Goal: Task Accomplishment & Management: Use online tool/utility

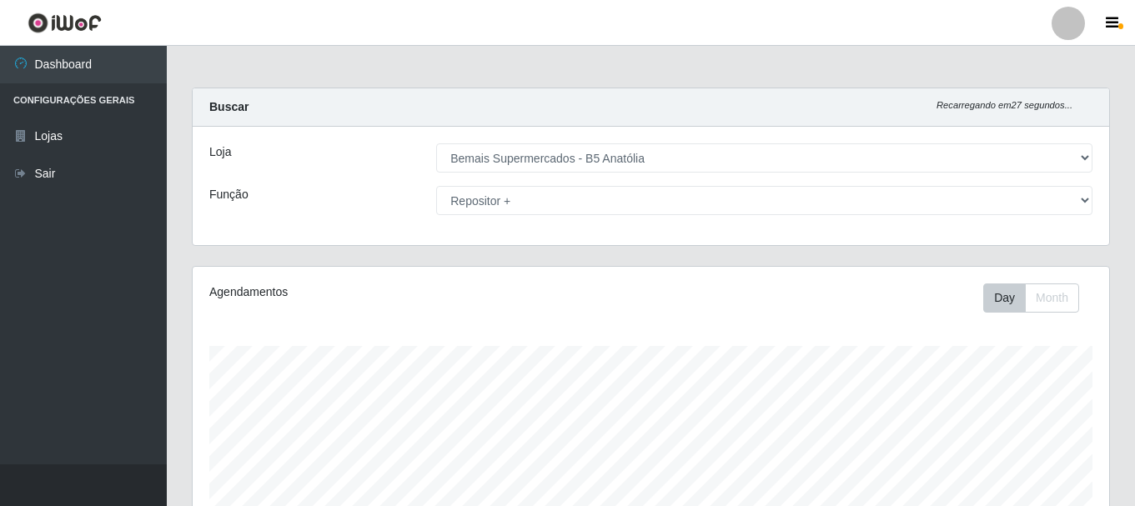
select select "405"
select select "82"
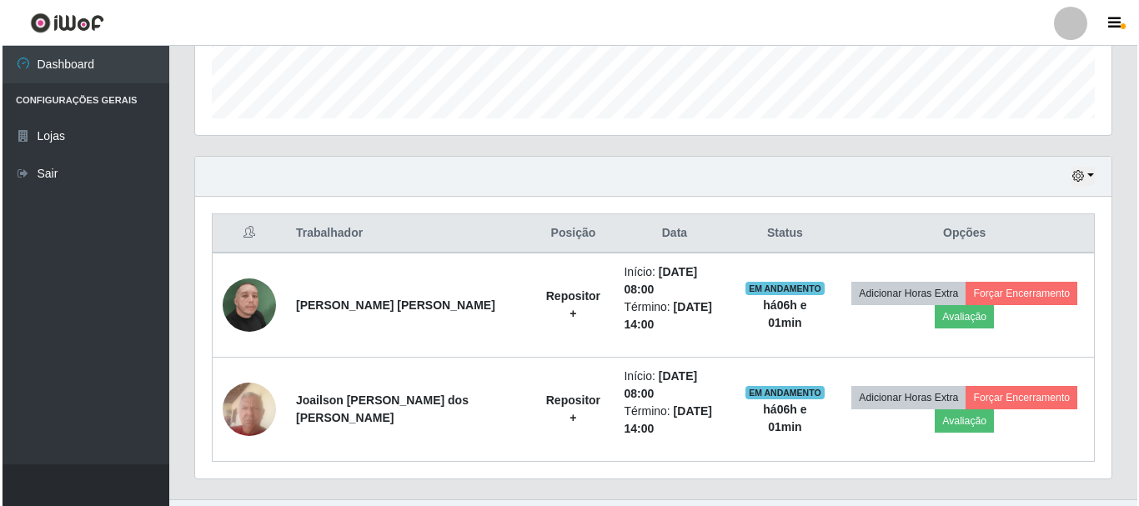
scroll to position [346, 916]
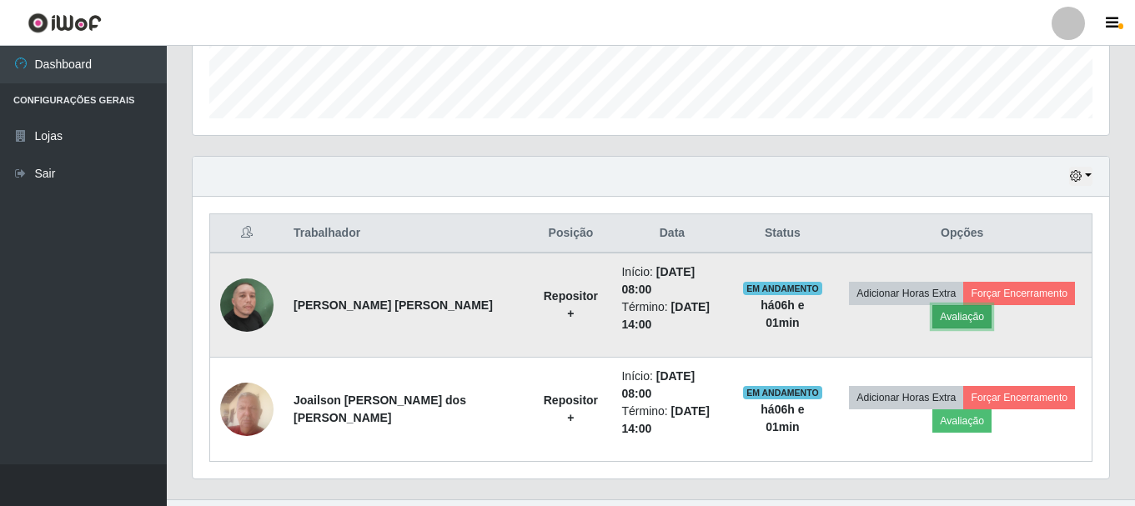
click at [952, 306] on button "Avaliação" at bounding box center [961, 316] width 59 height 23
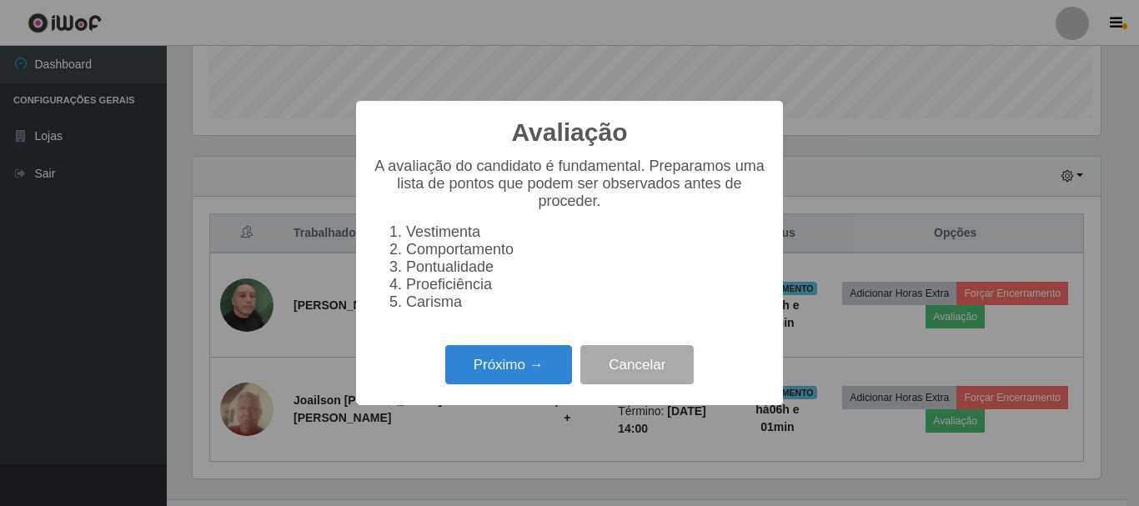
scroll to position [346, 908]
drag, startPoint x: 545, startPoint y: 406, endPoint x: 544, endPoint y: 398, distance: 8.4
click at [544, 405] on div "Avaliação × A avaliação do candidato é fundamental. Preparamos uma lista de pon…" at bounding box center [569, 253] width 427 height 304
click at [544, 384] on button "Próximo →" at bounding box center [508, 364] width 127 height 39
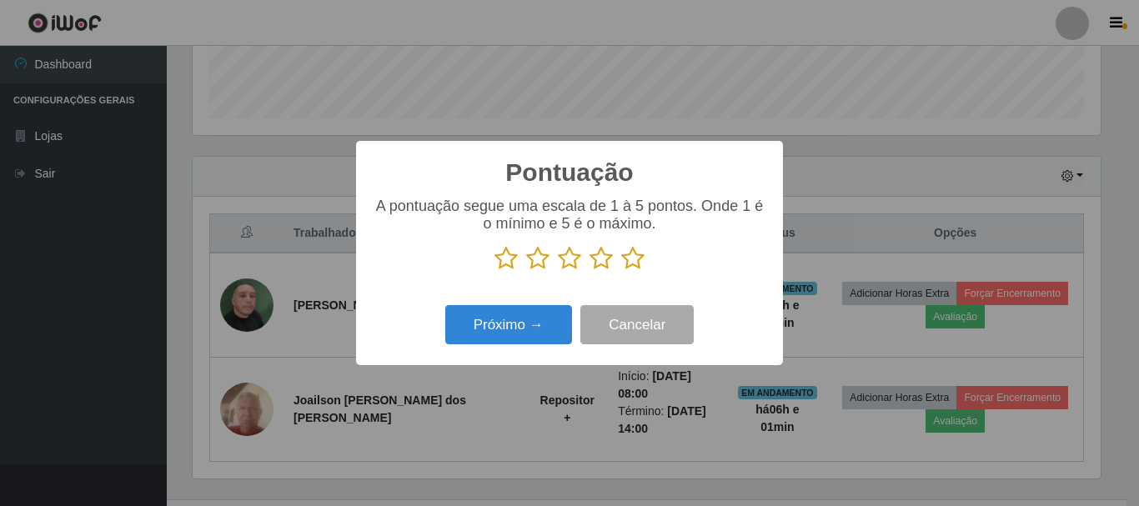
scroll to position [833513, 832951]
click at [630, 264] on icon at bounding box center [632, 258] width 23 height 25
click at [621, 271] on input "radio" at bounding box center [621, 271] width 0 height 0
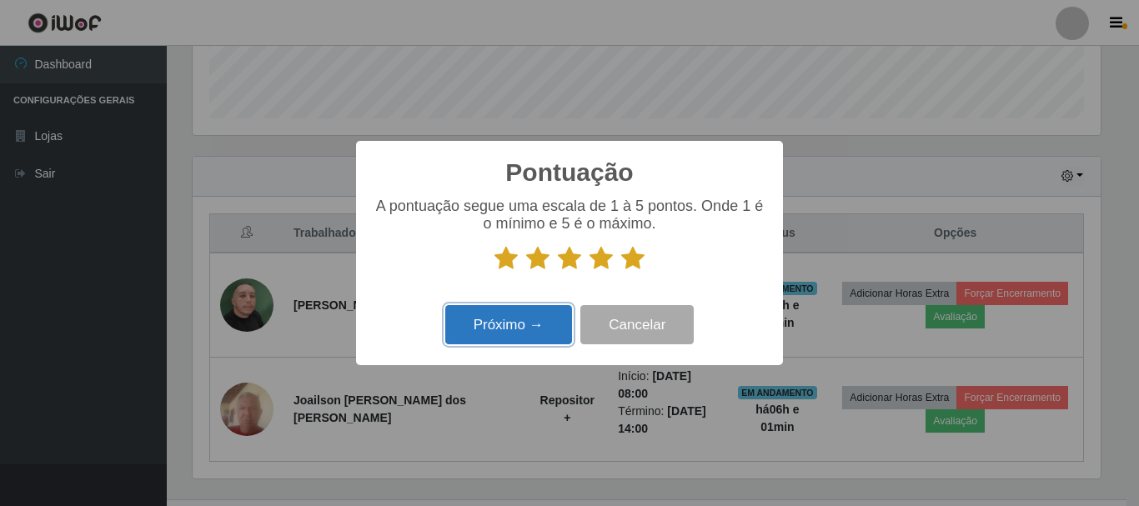
click at [514, 325] on button "Próximo →" at bounding box center [508, 324] width 127 height 39
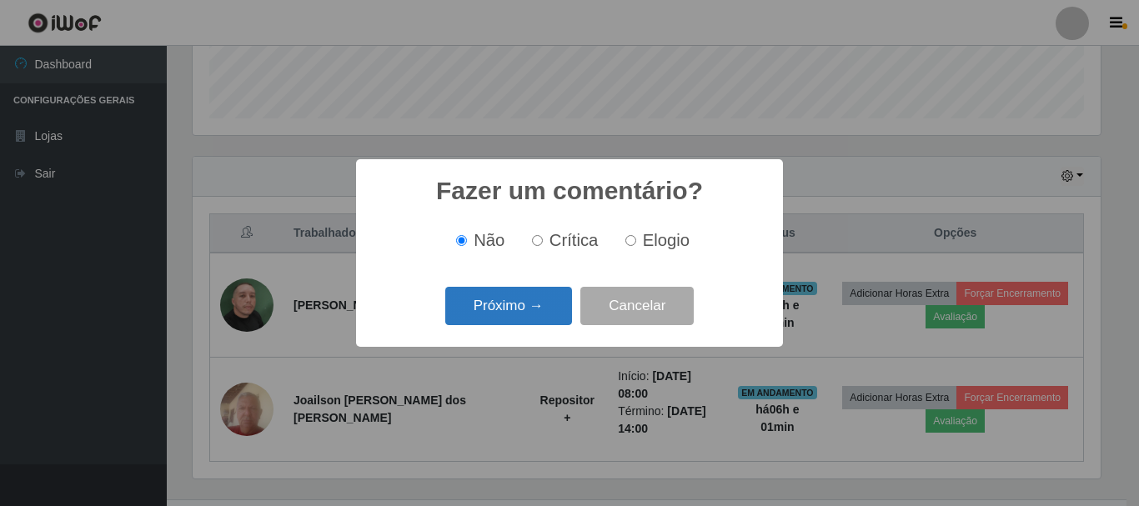
click at [545, 312] on button "Próximo →" at bounding box center [508, 306] width 127 height 39
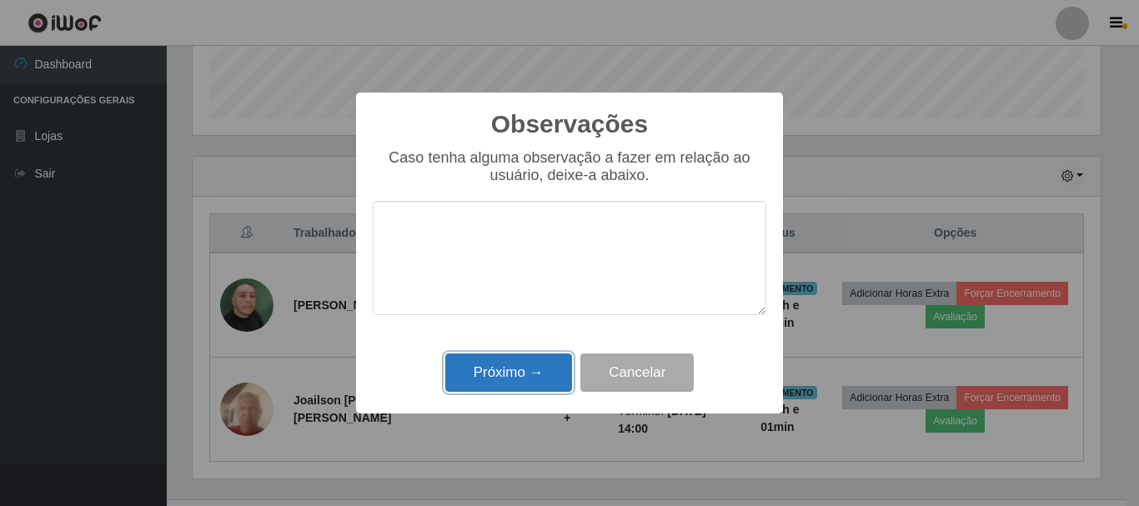
click at [532, 365] on button "Próximo →" at bounding box center [508, 373] width 127 height 39
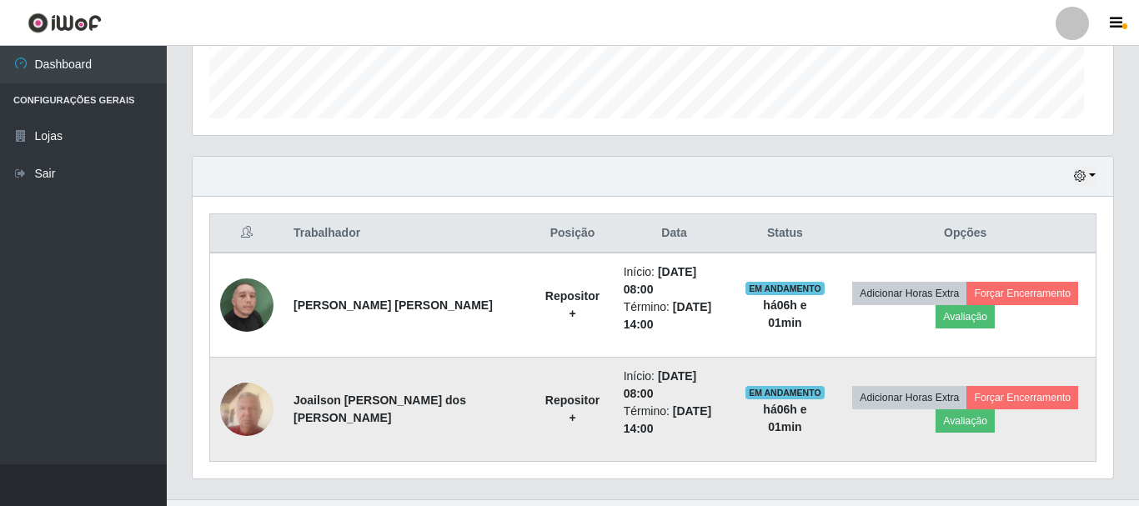
scroll to position [346, 916]
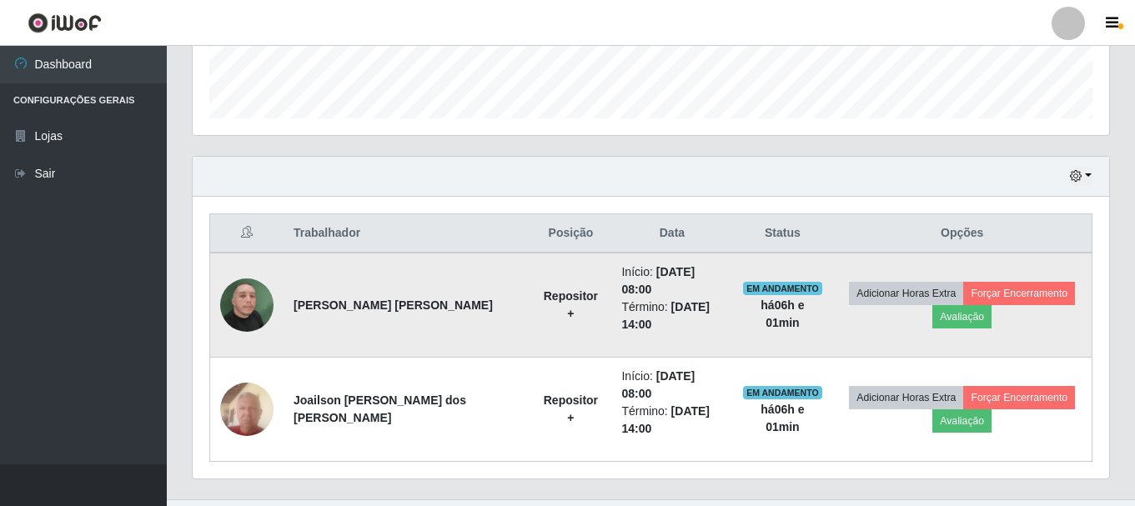
click at [973, 271] on td "Adicionar Horas Extra Forçar Encerramento Avaliação" at bounding box center [961, 305] width 259 height 105
click at [972, 282] on button "Forçar Encerramento" at bounding box center [1019, 293] width 112 height 23
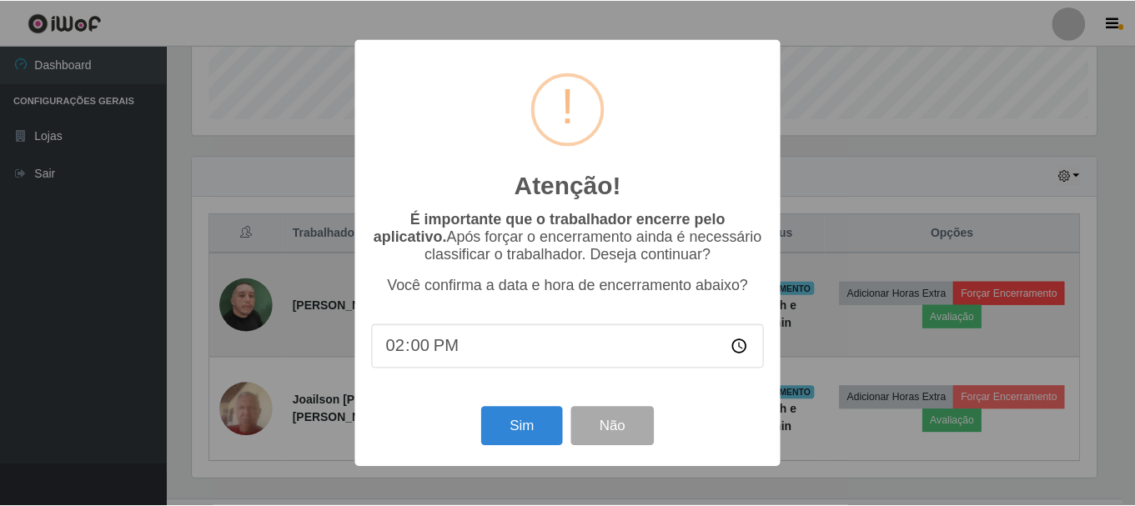
scroll to position [346, 908]
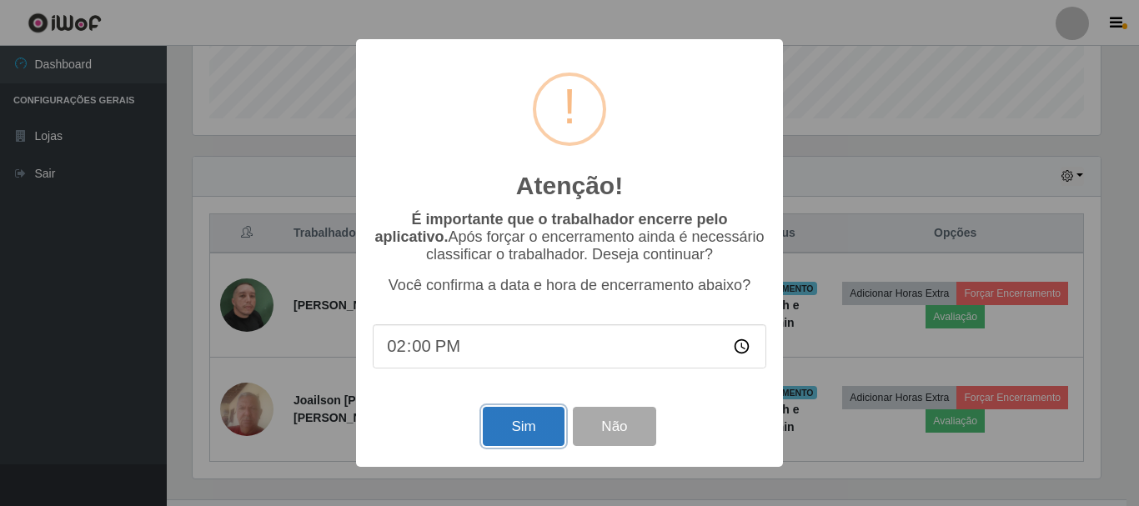
click at [529, 428] on button "Sim" at bounding box center [523, 426] width 81 height 39
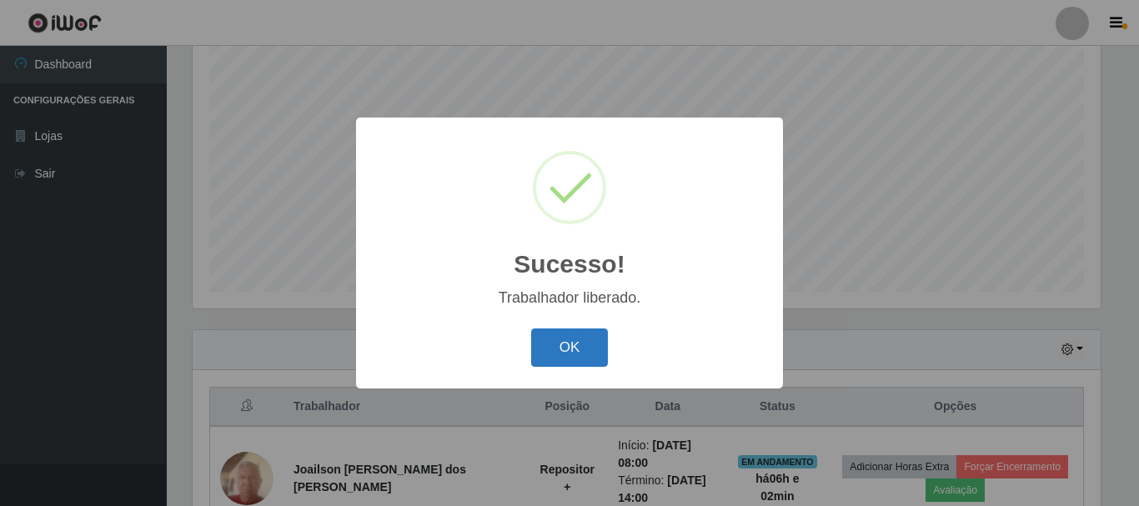
click at [565, 353] on button "OK" at bounding box center [570, 348] width 78 height 39
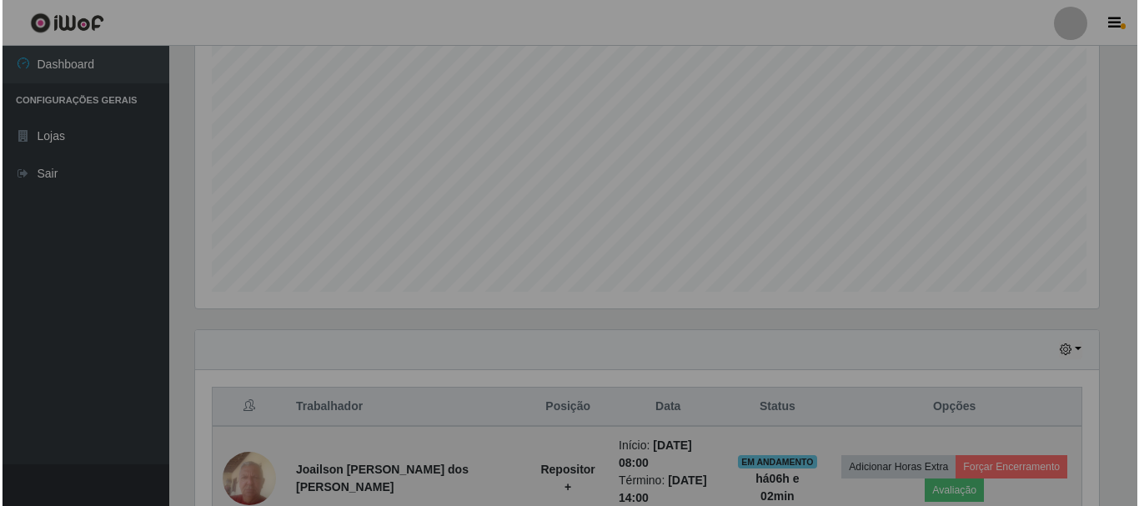
scroll to position [346, 916]
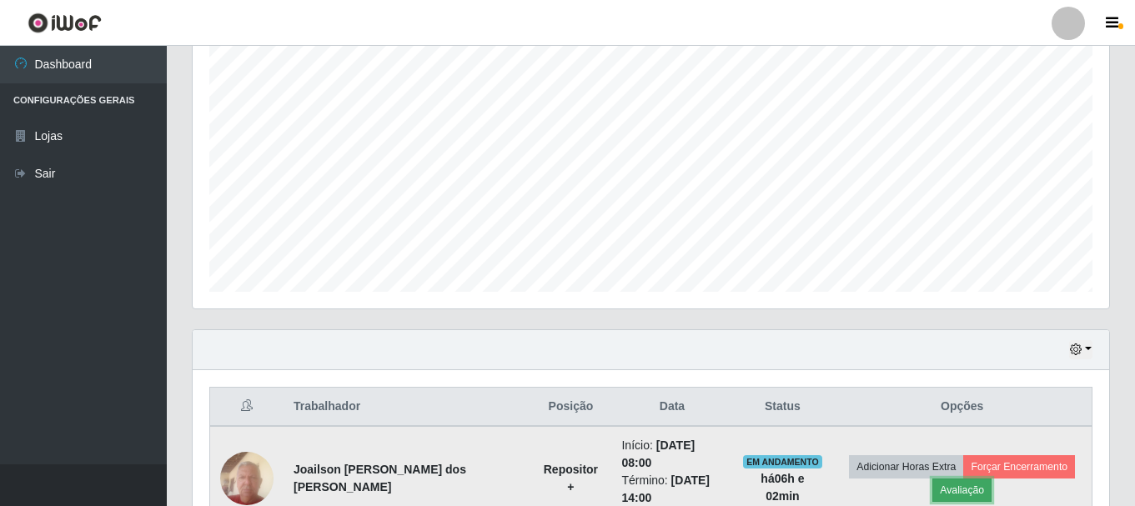
click at [932, 479] on button "Avaliação" at bounding box center [961, 490] width 59 height 23
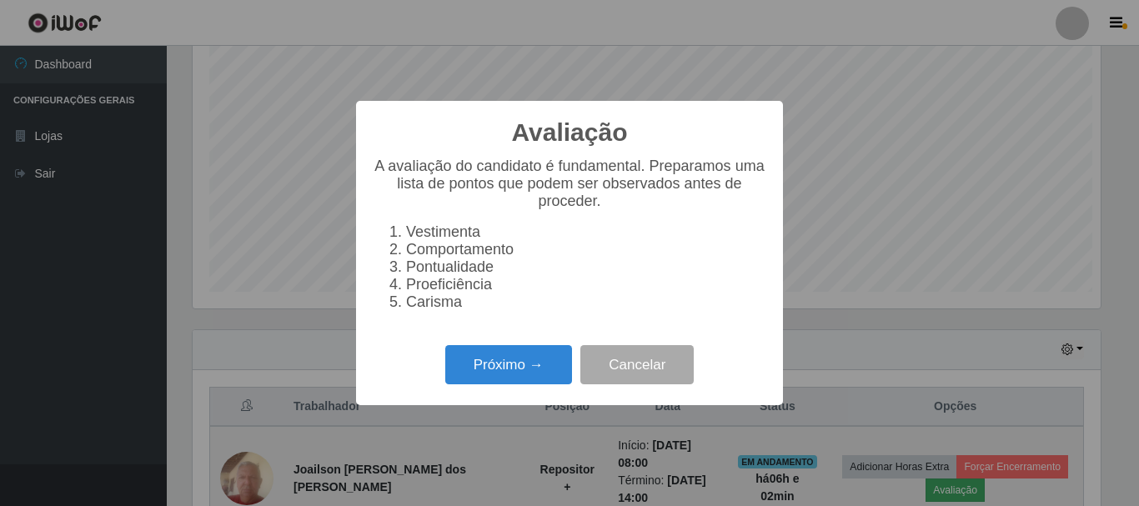
scroll to position [346, 908]
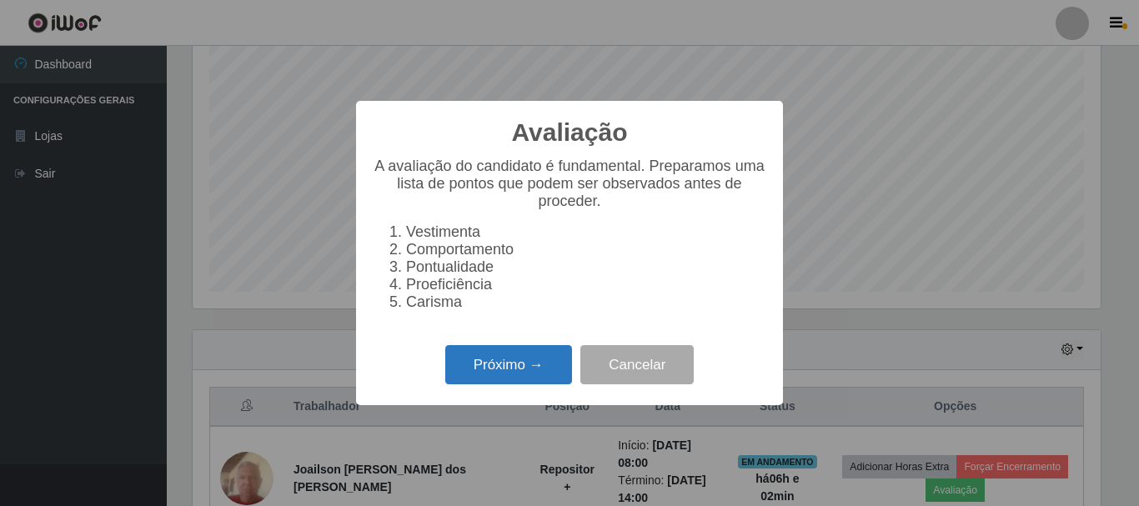
click at [518, 379] on button "Próximo →" at bounding box center [508, 364] width 127 height 39
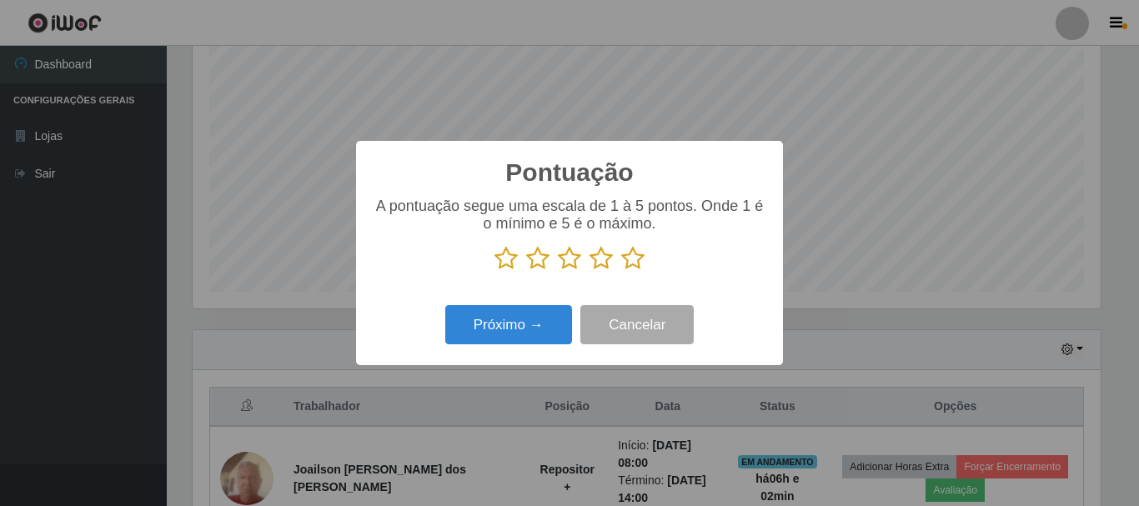
click at [631, 265] on icon at bounding box center [632, 258] width 23 height 25
click at [621, 271] on input "radio" at bounding box center [621, 271] width 0 height 0
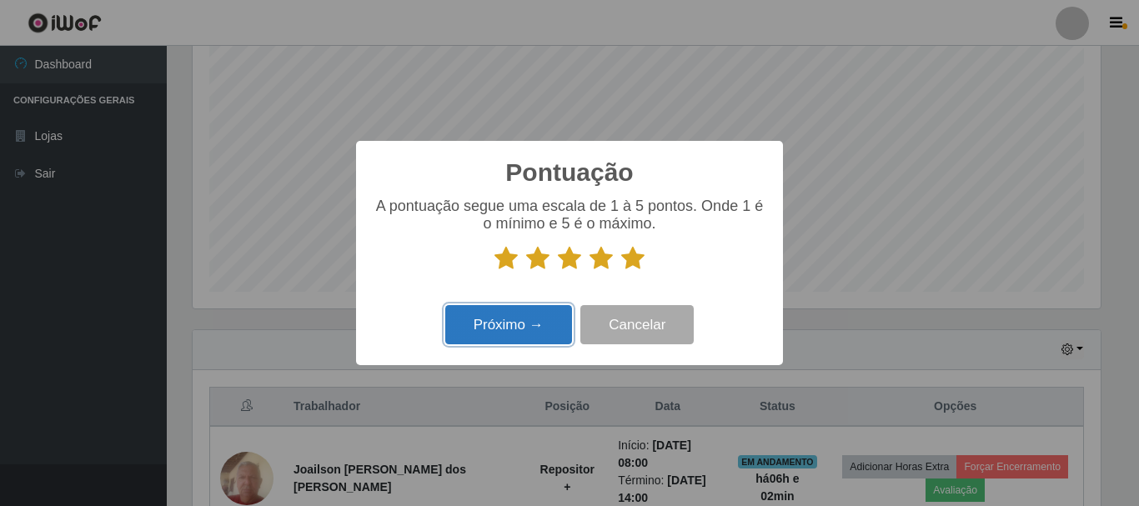
click at [504, 322] on button "Próximo →" at bounding box center [508, 324] width 127 height 39
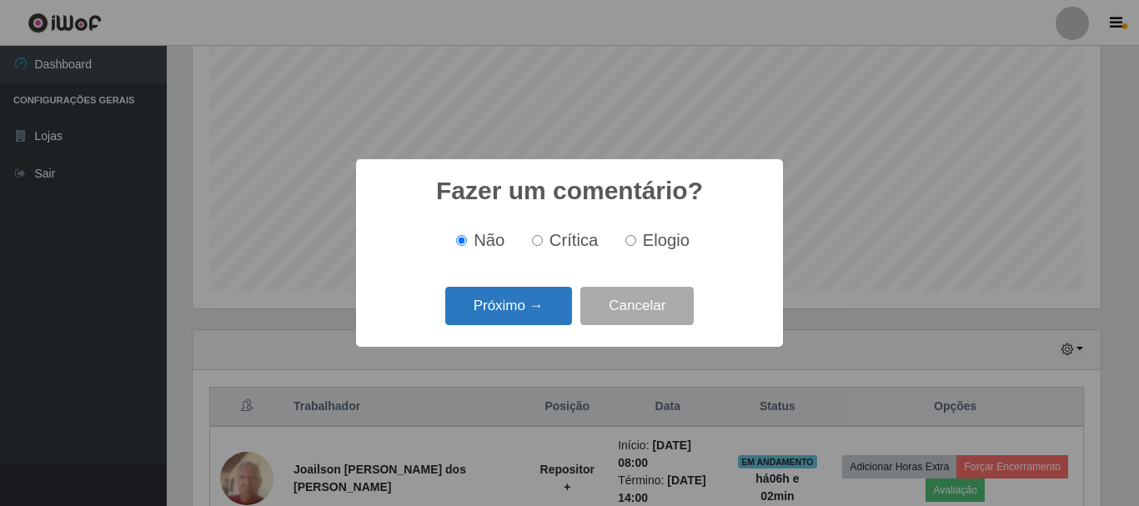
click at [533, 317] on button "Próximo →" at bounding box center [508, 306] width 127 height 39
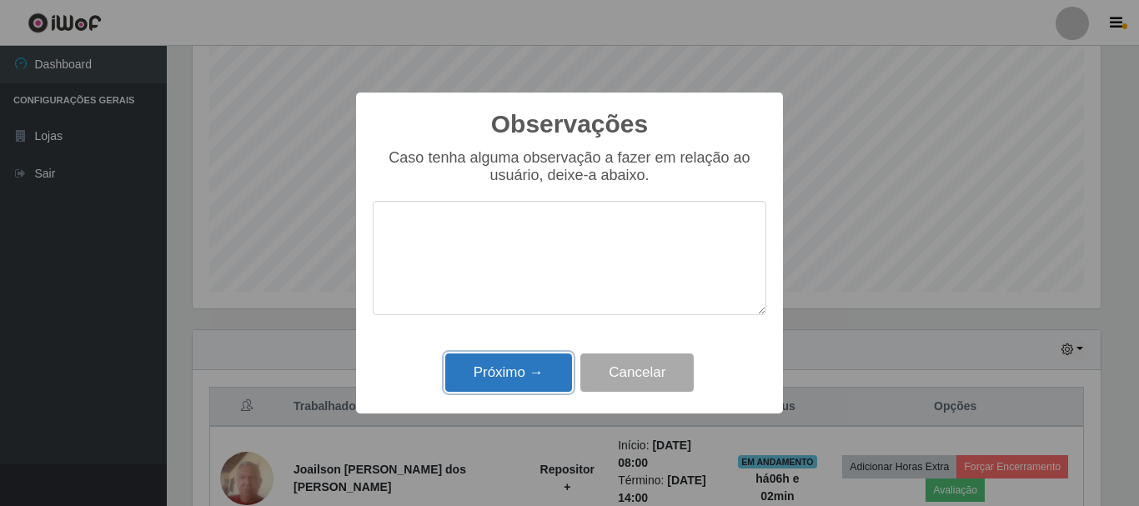
click at [541, 359] on button "Próximo →" at bounding box center [508, 373] width 127 height 39
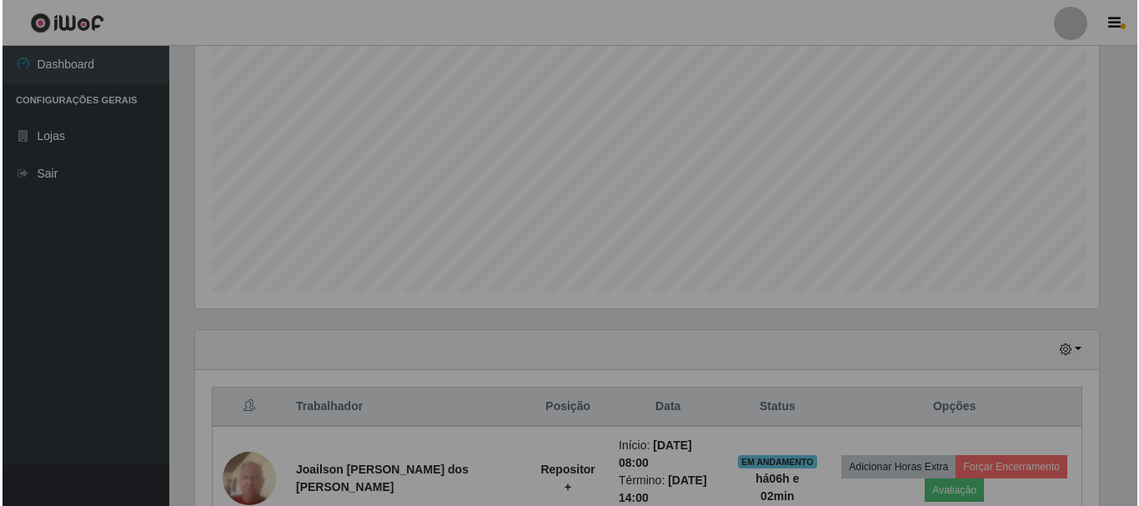
scroll to position [346, 916]
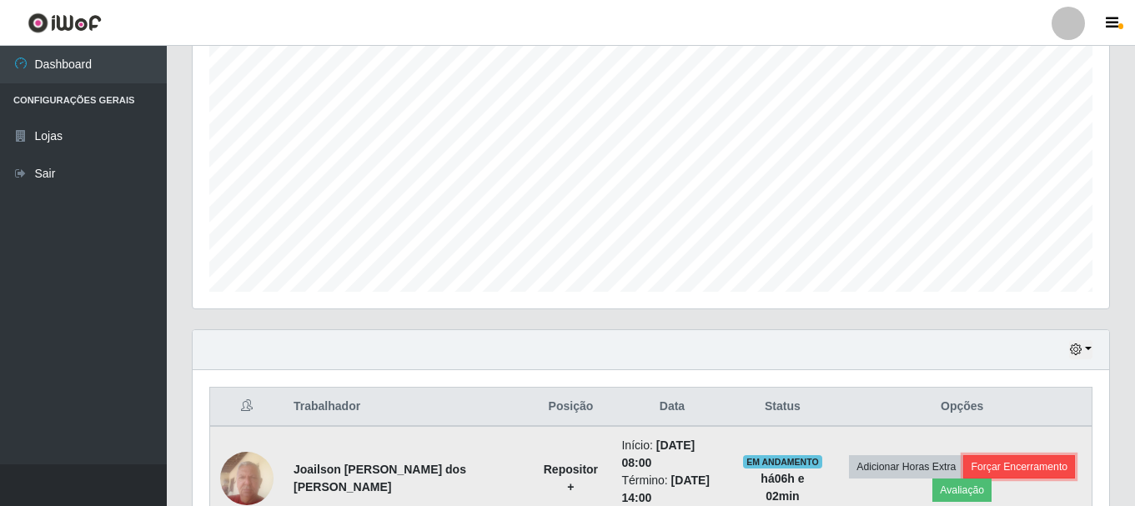
click at [981, 455] on button "Forçar Encerramento" at bounding box center [1019, 466] width 112 height 23
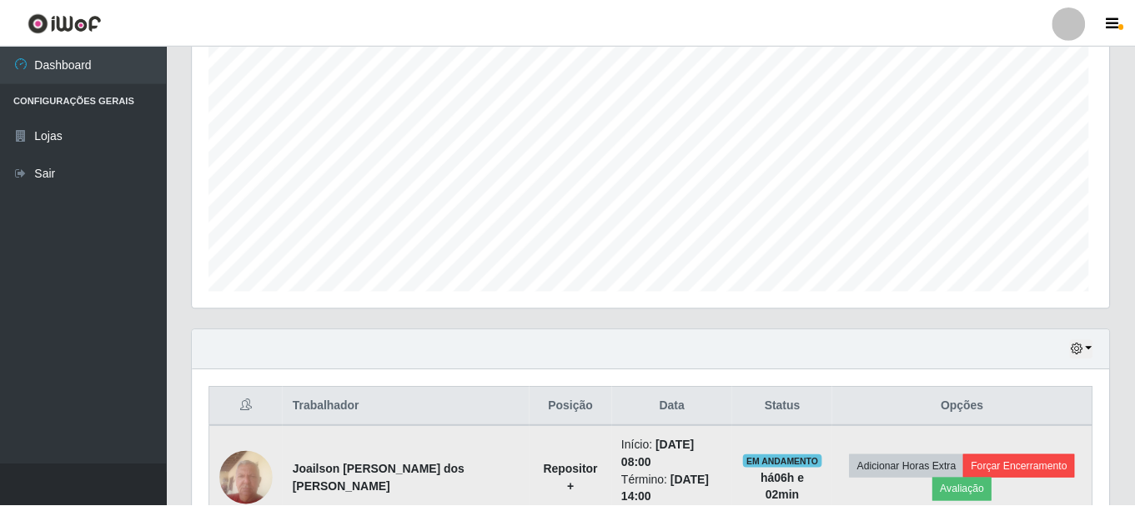
scroll to position [346, 908]
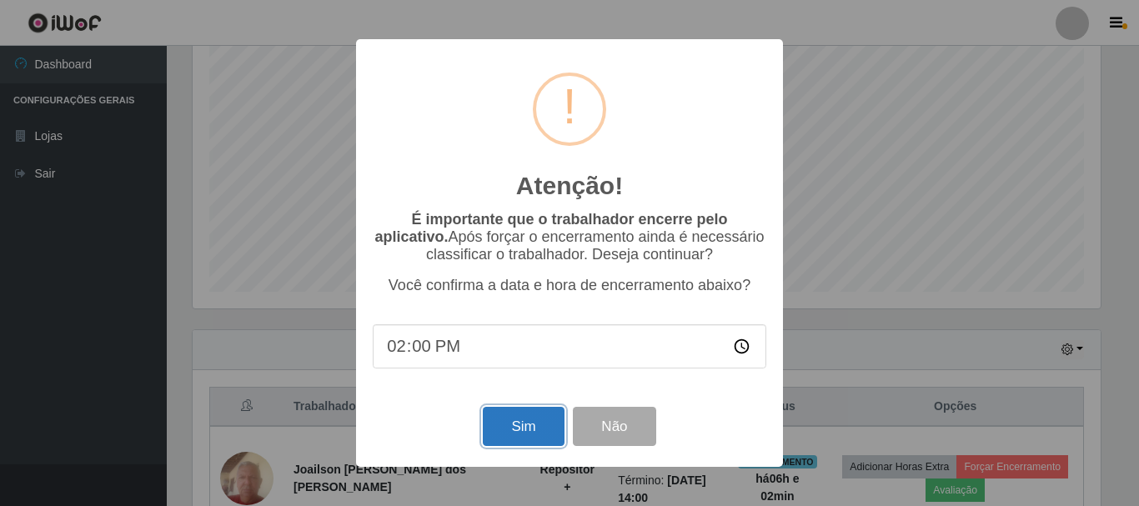
click at [556, 426] on button "Sim" at bounding box center [523, 426] width 81 height 39
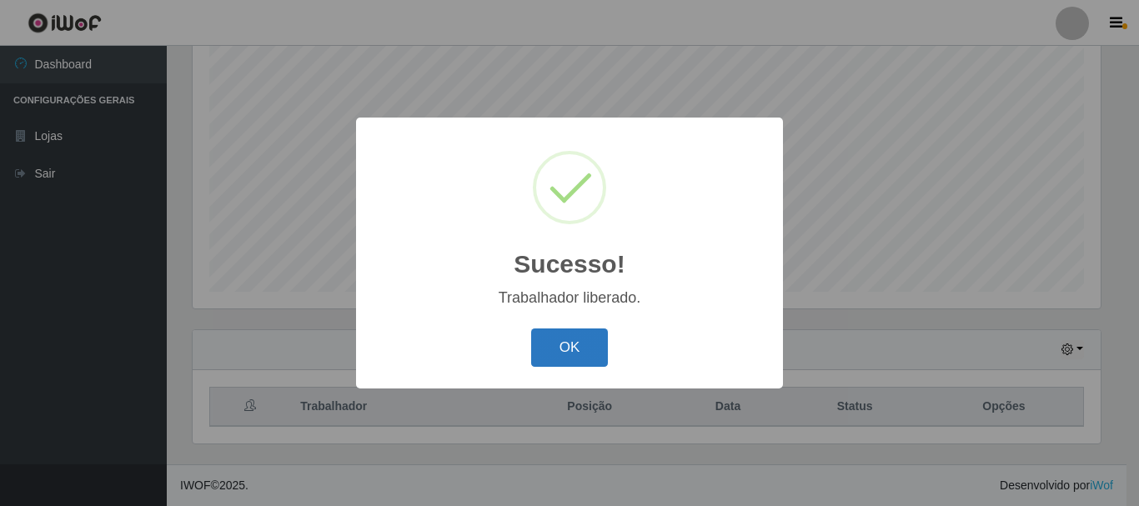
click at [590, 346] on button "OK" at bounding box center [570, 348] width 78 height 39
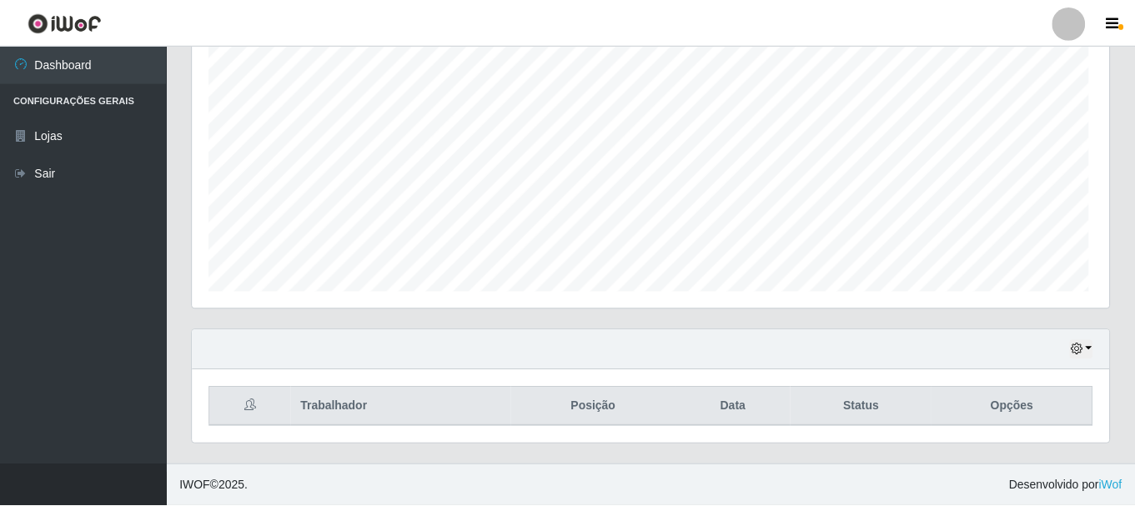
scroll to position [0, 0]
